Goal: Find contact information: Find contact information

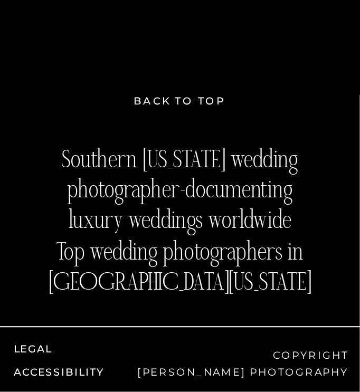
drag, startPoint x: 243, startPoint y: 52, endPoint x: 255, endPoint y: 310, distance: 258.3
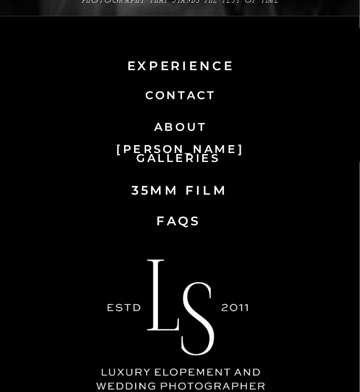
scroll to position [7604, 0]
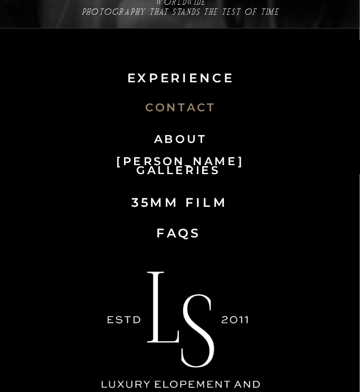
click at [182, 106] on nav "Contact" at bounding box center [180, 108] width 111 height 23
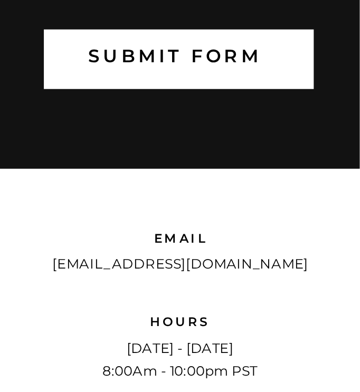
scroll to position [1319, 0]
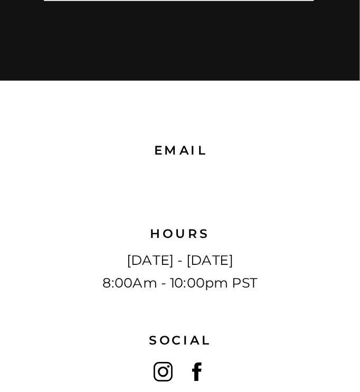
click at [262, 170] on p "[EMAIL_ADDRESS][DOMAIN_NAME]" at bounding box center [181, 177] width 298 height 26
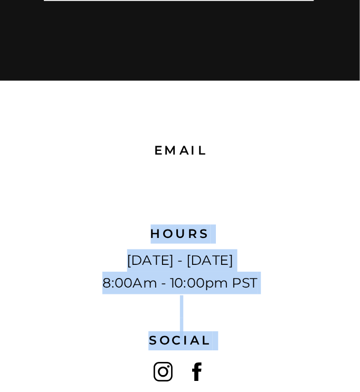
drag, startPoint x: 334, startPoint y: 181, endPoint x: 141, endPoint y: 182, distance: 192.6
click at [141, 182] on div "s L s L submit form Thanks so much for reaching out. We'll be in touch within 1…" at bounding box center [180, 194] width 360 height 3027
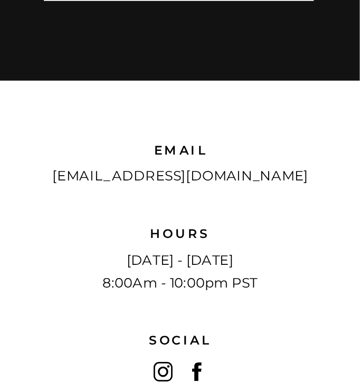
click at [92, 207] on div "s L s L submit form Thanks so much for reaching out. We'll be in touch within 1…" at bounding box center [180, 194] width 360 height 3027
